Goal: Navigation & Orientation: Find specific page/section

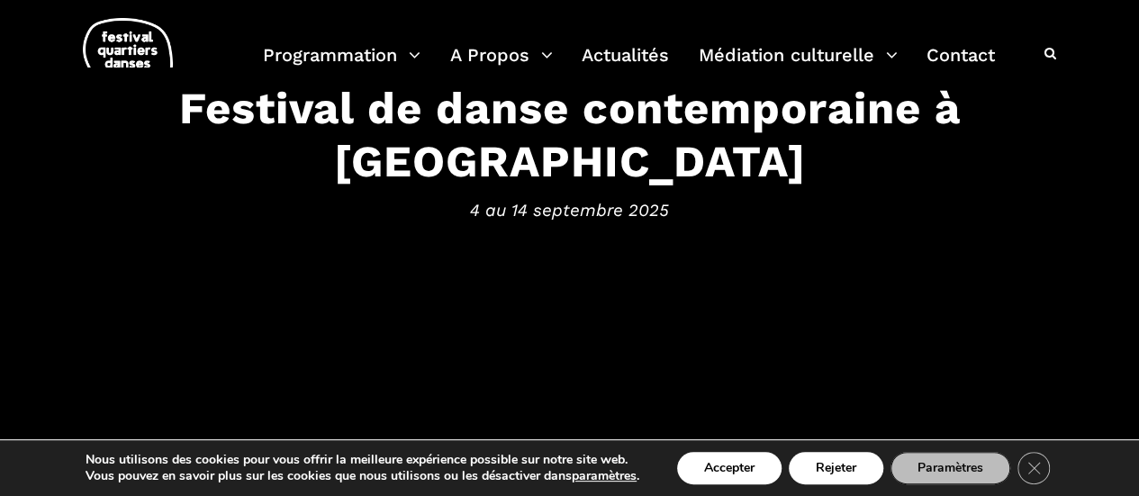
scroll to position [270, 0]
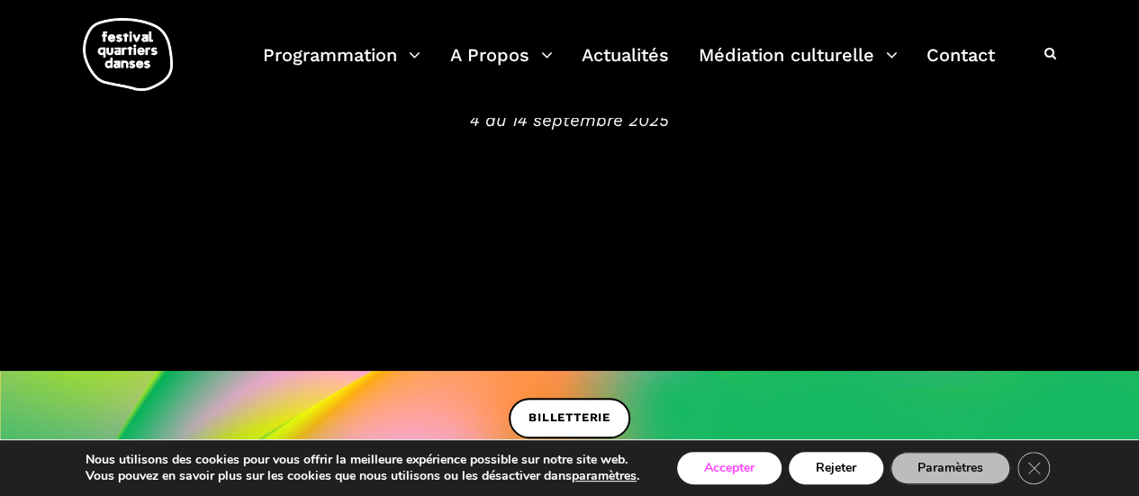
click at [766, 469] on button "Accepter" at bounding box center [729, 468] width 104 height 32
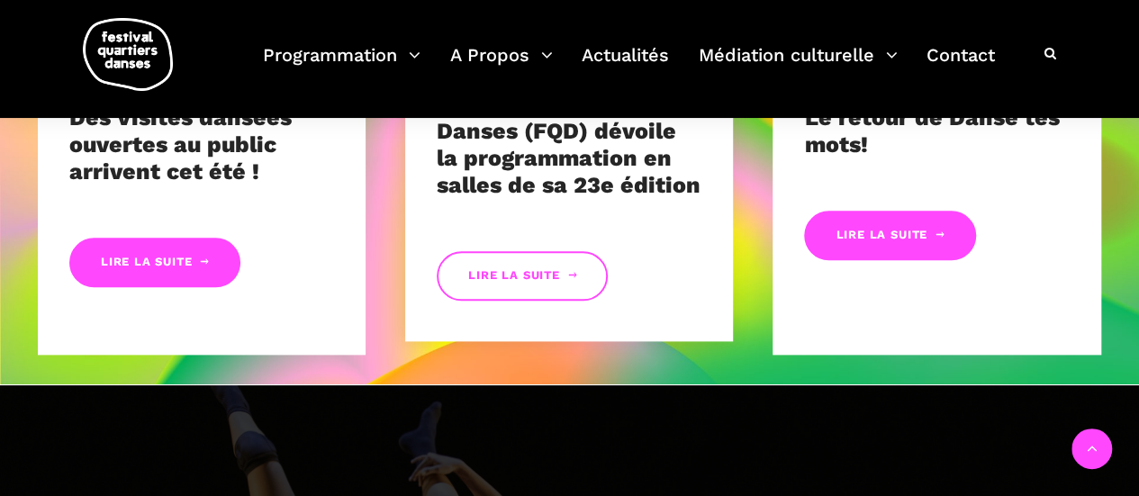
scroll to position [870, 0]
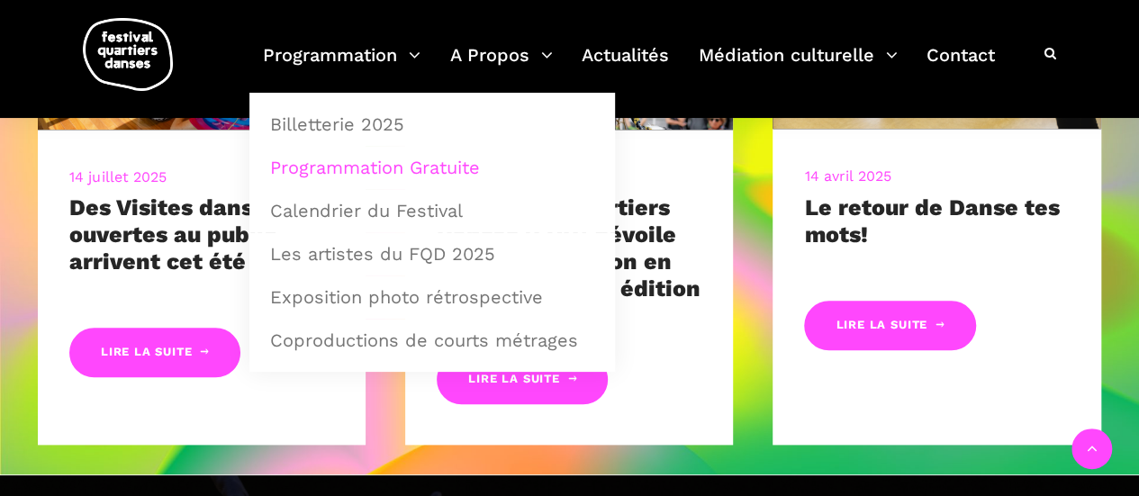
click at [367, 176] on link "Programmation Gratuite" at bounding box center [432, 167] width 346 height 41
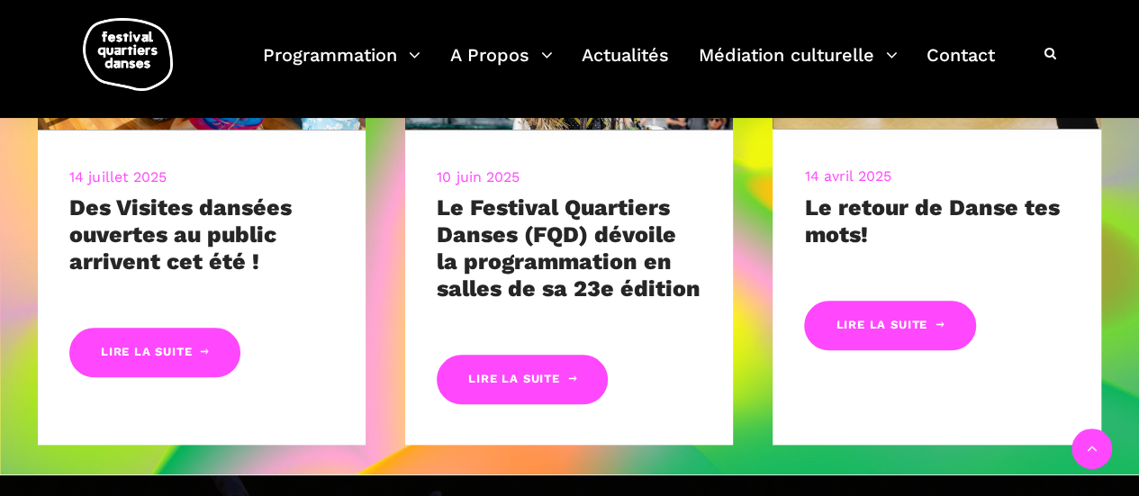
scroll to position [862, 0]
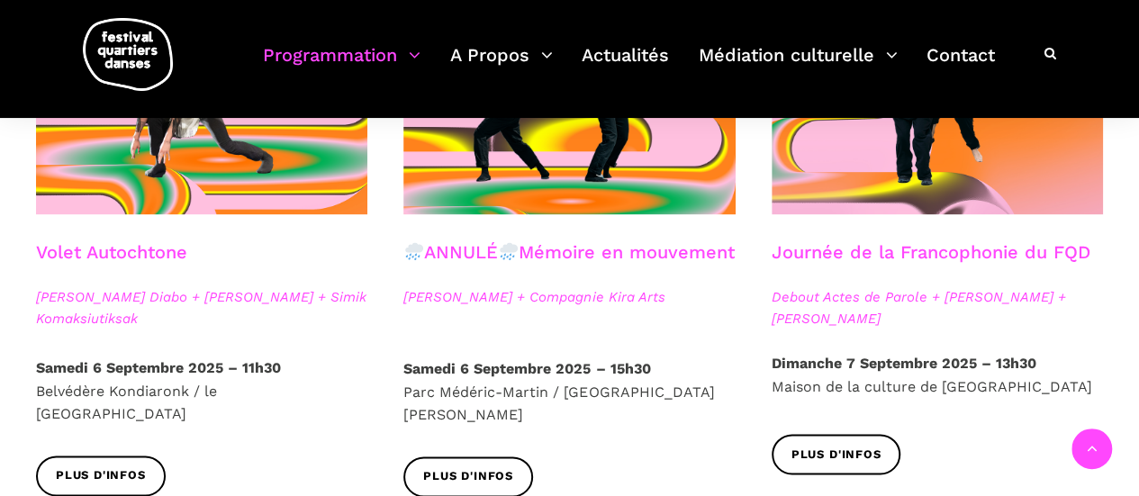
scroll to position [900, 0]
